Goal: Transaction & Acquisition: Purchase product/service

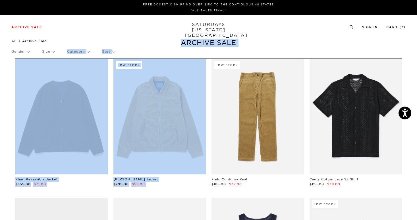
drag, startPoint x: 236, startPoint y: 61, endPoint x: 52, endPoint y: 52, distance: 184.0
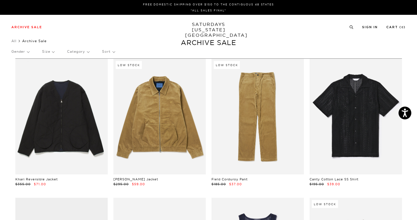
click at [28, 51] on p "Gender" at bounding box center [20, 51] width 18 height 13
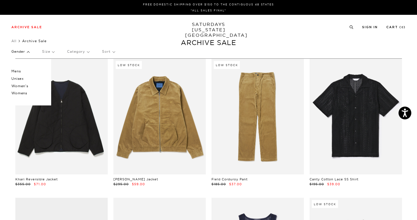
click at [19, 70] on p "Mens" at bounding box center [28, 70] width 34 height 7
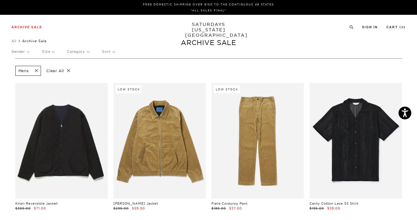
click at [30, 53] on div "Gender Size Category Sort" at bounding box center [208, 51] width 395 height 13
click at [28, 50] on p "Gender" at bounding box center [20, 51] width 18 height 13
click at [17, 77] on p "Unisex" at bounding box center [28, 78] width 34 height 7
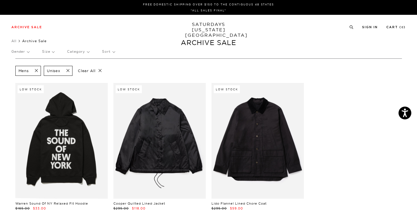
click at [56, 52] on div "Gender Size Category Sort" at bounding box center [208, 51] width 395 height 13
click at [53, 51] on p "Size" at bounding box center [48, 51] width 12 height 13
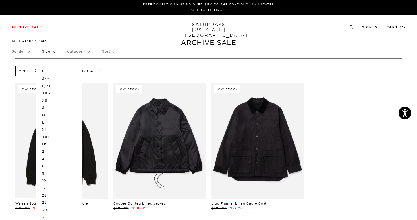
click at [46, 108] on p "S" at bounding box center [59, 107] width 34 height 7
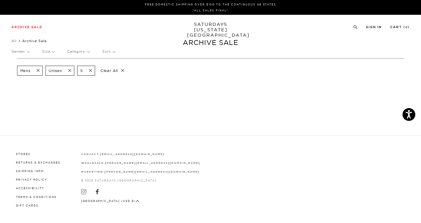
click at [54, 50] on p "Size" at bounding box center [48, 51] width 12 height 13
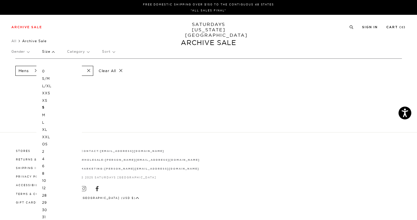
click at [45, 115] on p "M" at bounding box center [59, 114] width 34 height 7
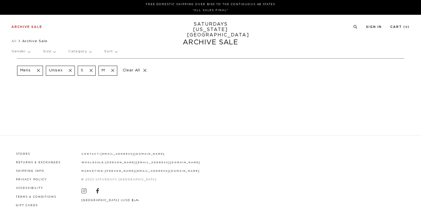
click at [48, 77] on div "Mens Unisex S M Clear All" at bounding box center [210, 70] width 387 height 24
click at [54, 51] on p "Size" at bounding box center [48, 51] width 12 height 13
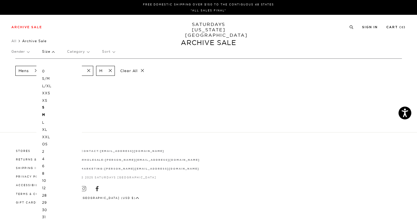
click at [49, 78] on p "S/M" at bounding box center [59, 78] width 34 height 7
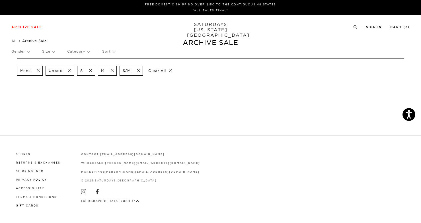
click at [53, 52] on p "Size" at bounding box center [48, 51] width 12 height 13
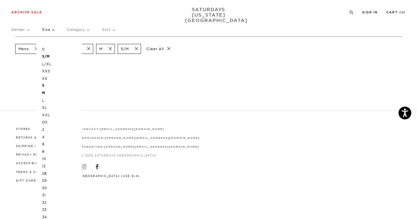
scroll to position [38, 0]
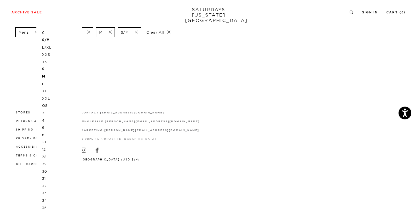
click at [46, 171] on p "30" at bounding box center [59, 171] width 34 height 7
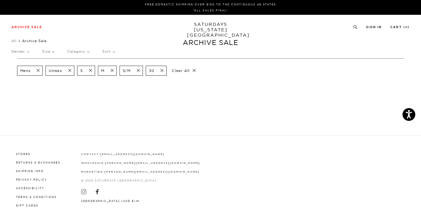
click at [162, 69] on span at bounding box center [160, 70] width 12 height 5
click at [138, 70] on span at bounding box center [137, 70] width 12 height 5
click at [145, 69] on p "Clear All" at bounding box center [133, 71] width 29 height 10
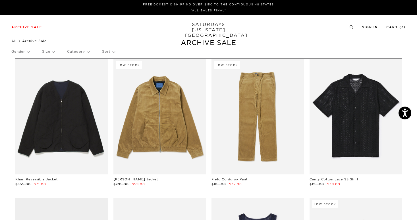
click at [55, 51] on div "Gender Size Category Sort" at bounding box center [208, 51] width 395 height 13
click at [28, 52] on p "Gender" at bounding box center [20, 51] width 18 height 13
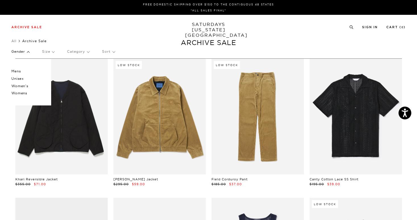
click at [20, 70] on p "Mens" at bounding box center [28, 70] width 34 height 7
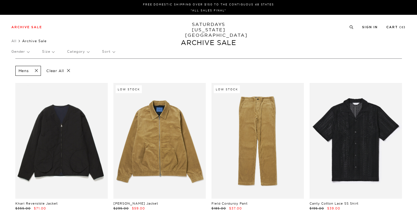
click at [54, 51] on p "Size" at bounding box center [48, 51] width 12 height 13
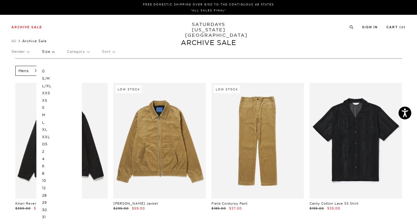
click at [43, 106] on p "S" at bounding box center [59, 107] width 34 height 7
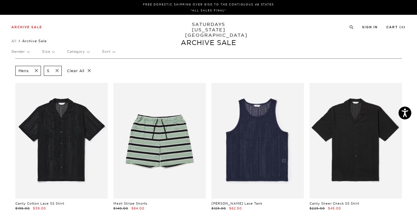
click at [54, 51] on p "Size" at bounding box center [48, 51] width 12 height 13
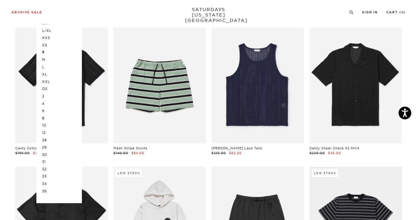
scroll to position [62, 0]
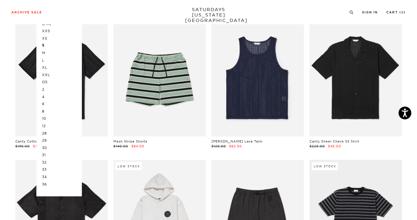
click at [45, 146] on p "30" at bounding box center [59, 147] width 34 height 7
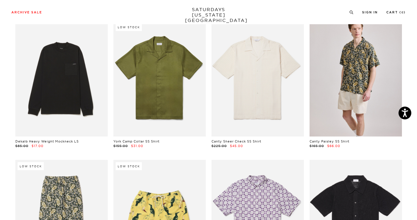
scroll to position [896, 0]
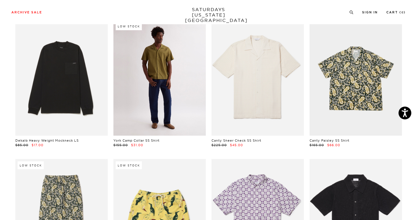
click at [167, 110] on link at bounding box center [160, 78] width 92 height 116
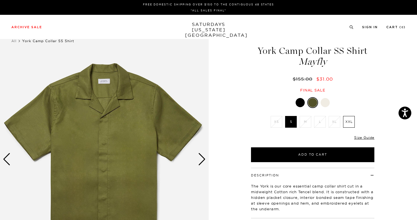
click at [300, 105] on div at bounding box center [300, 102] width 9 height 9
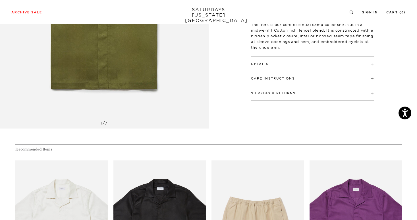
scroll to position [160, 0]
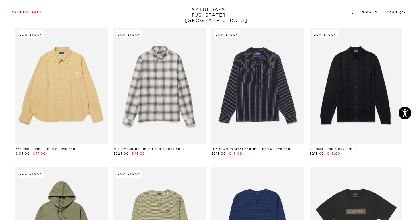
scroll to position [1879, 0]
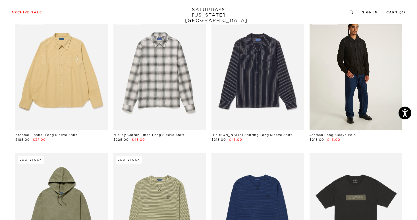
click at [375, 96] on link at bounding box center [356, 72] width 92 height 116
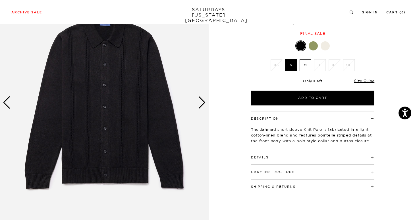
scroll to position [55, 0]
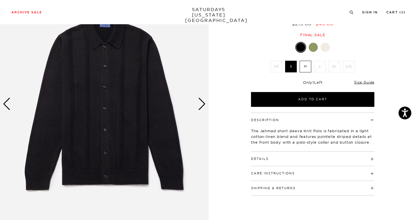
click at [269, 158] on span at bounding box center [269, 158] width 0 height 4
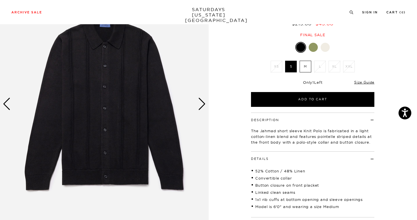
click at [269, 158] on span at bounding box center [269, 158] width 0 height 4
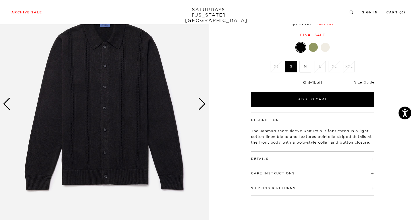
click at [370, 176] on div "Care Instructions Hand wash in cold water Do not bleach Iron at low heat Dry cl…" at bounding box center [312, 173] width 123 height 15
click at [372, 174] on h4 "Care Instructions" at bounding box center [312, 170] width 123 height 9
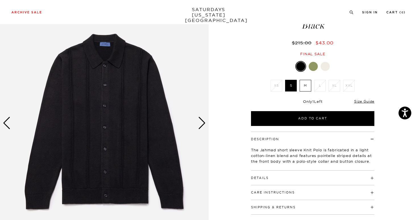
click at [314, 66] on div at bounding box center [313, 66] width 9 height 9
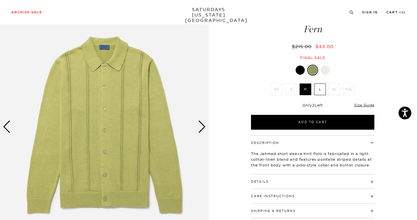
scroll to position [33, 0]
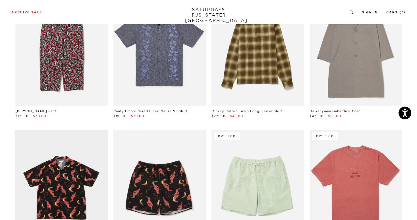
scroll to position [523, 0]
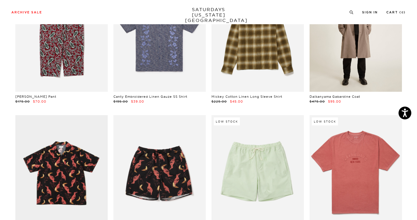
click at [354, 76] on link at bounding box center [356, 34] width 92 height 116
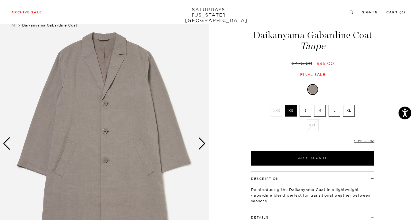
scroll to position [11, 0]
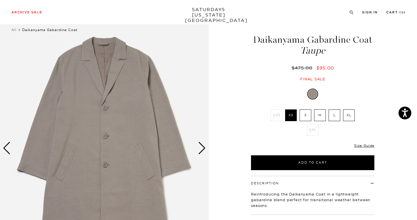
click at [206, 152] on img at bounding box center [104, 148] width 209 height 261
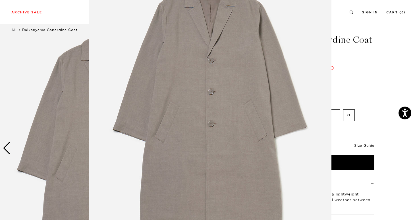
scroll to position [40, 0]
click at [282, 129] on img at bounding box center [210, 105] width 243 height 291
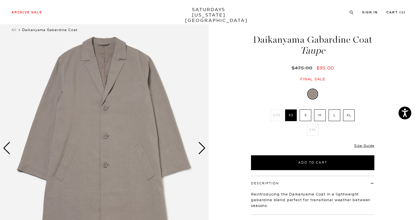
scroll to position [0, 0]
click at [205, 147] on div "Next slide" at bounding box center [202, 148] width 8 height 13
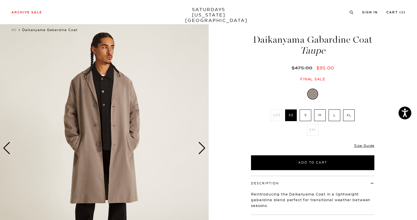
click at [205, 147] on div "Next slide" at bounding box center [202, 148] width 8 height 13
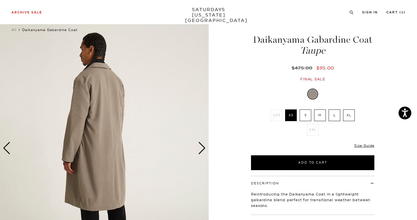
click at [205, 147] on div "Next slide" at bounding box center [202, 148] width 8 height 13
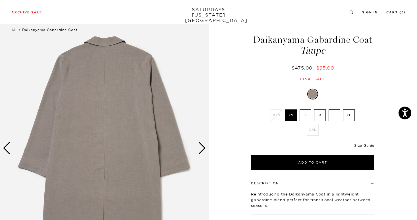
click at [203, 147] on div "Next slide" at bounding box center [202, 148] width 8 height 13
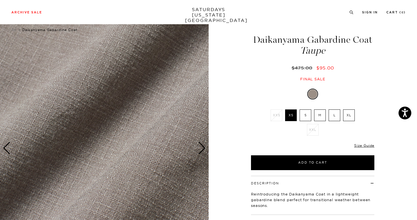
click at [203, 147] on div "Next slide" at bounding box center [202, 148] width 8 height 13
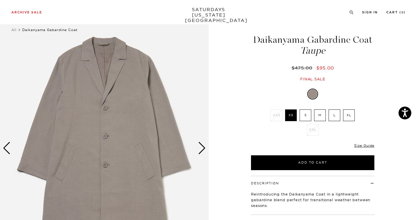
click at [203, 147] on div "Next slide" at bounding box center [202, 148] width 8 height 13
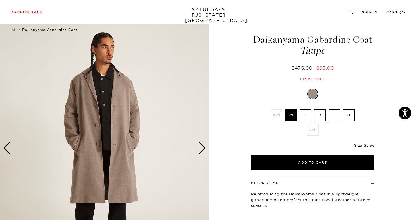
click at [203, 147] on div "Next slide" at bounding box center [202, 148] width 8 height 13
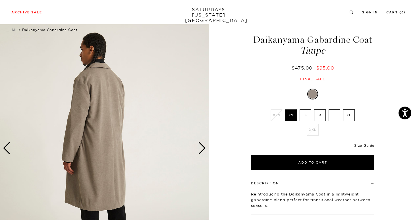
click at [9, 150] on div "Previous slide" at bounding box center [7, 148] width 8 height 13
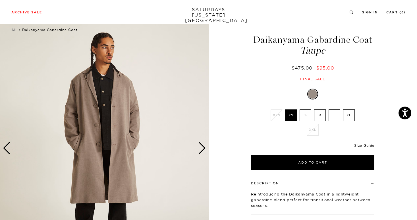
click at [9, 150] on div "Previous slide" at bounding box center [7, 148] width 8 height 13
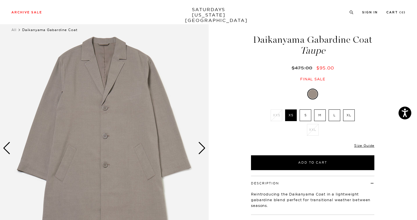
click at [9, 150] on div "Previous slide" at bounding box center [7, 148] width 8 height 13
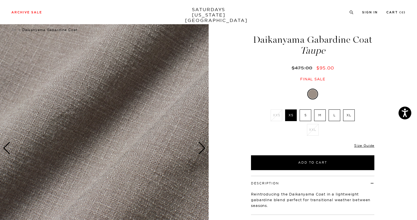
click at [68, 133] on img at bounding box center [104, 148] width 209 height 261
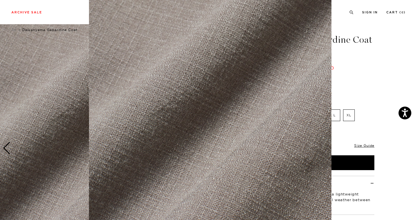
scroll to position [34, 0]
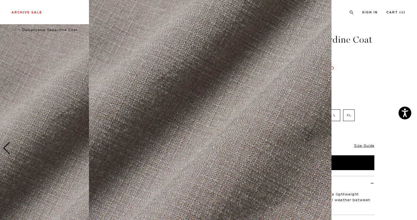
click at [371, 97] on figure at bounding box center [208, 110] width 417 height 220
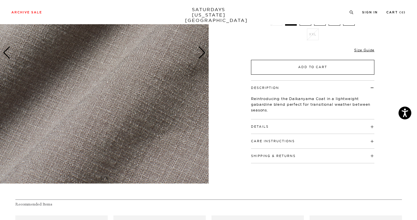
scroll to position [107, 0]
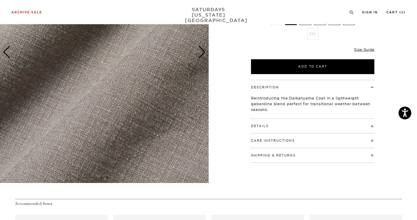
click at [373, 142] on h4 "Care Instructions" at bounding box center [312, 137] width 123 height 9
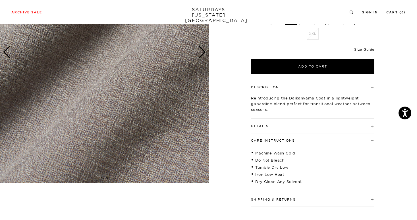
click at [373, 142] on h4 "Care Instructions" at bounding box center [312, 137] width 123 height 9
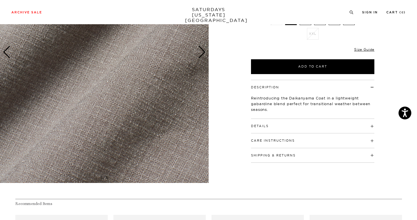
click at [374, 129] on div "Details 65% Polyester / 32% Rayon / 3% Spandex Drop shoulder Button front closu…" at bounding box center [312, 126] width 123 height 15
click at [374, 124] on h4 "Details" at bounding box center [312, 123] width 123 height 9
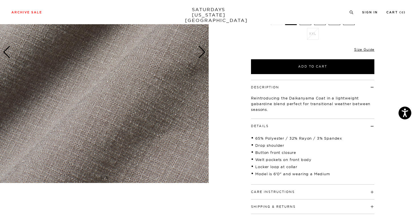
click at [374, 124] on h4 "Details" at bounding box center [312, 123] width 123 height 9
